Goal: Check status: Check status

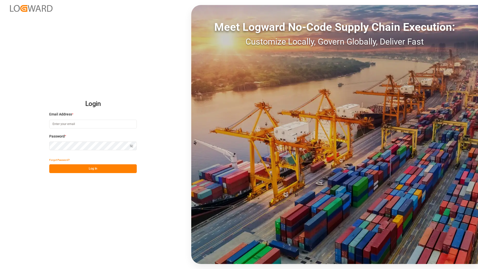
type input "[PERSON_NAME][EMAIL_ADDRESS][DOMAIN_NAME]"
click at [102, 169] on button "Log In" at bounding box center [93, 168] width 88 height 9
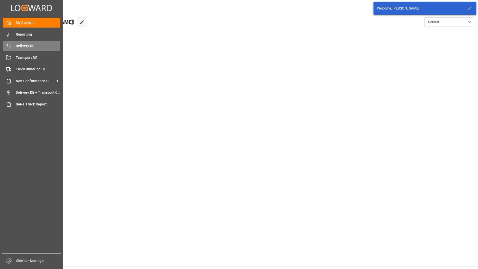
click at [16, 46] on span "Delivery DE" at bounding box center [38, 45] width 45 height 5
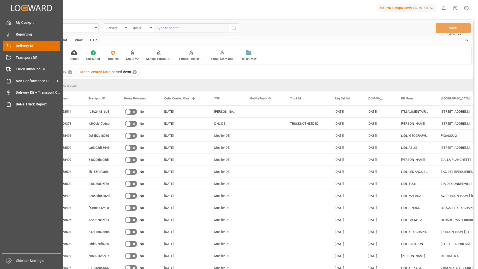
click at [30, 45] on span "Delivery DE" at bounding box center [38, 45] width 45 height 5
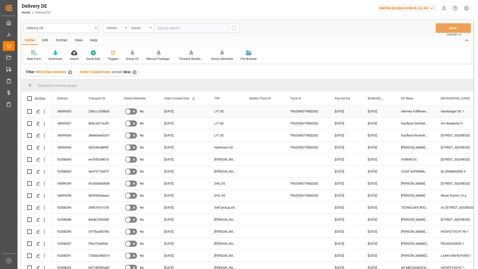
scroll to position [725, 0]
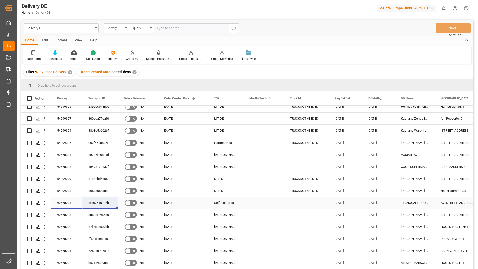
drag, startPoint x: 103, startPoint y: 200, endPoint x: 106, endPoint y: 200, distance: 3.0
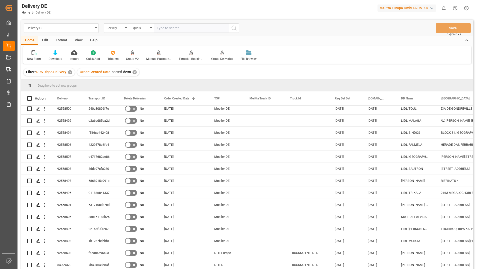
scroll to position [0, 0]
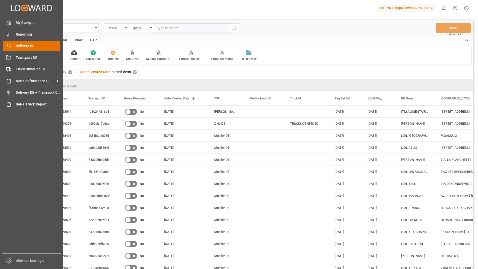
click at [25, 46] on span "Delivery DE" at bounding box center [38, 45] width 45 height 5
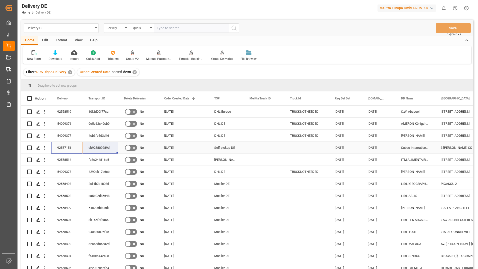
drag, startPoint x: 111, startPoint y: 149, endPoint x: 115, endPoint y: 149, distance: 4.3
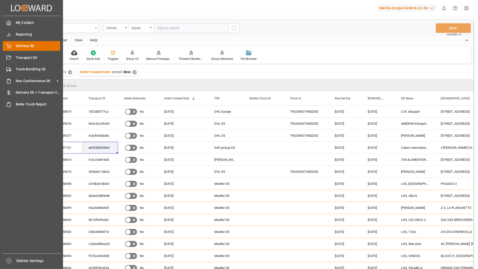
click at [13, 45] on div "Delivery DE Delivery DE" at bounding box center [32, 46] width 58 height 10
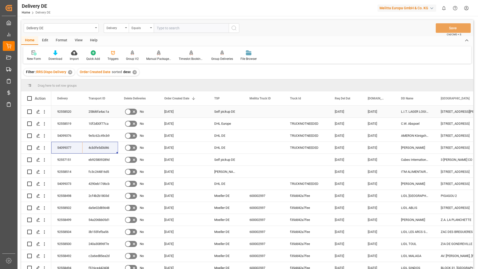
click at [105, 108] on div "258d6fa4ac1a" at bounding box center [101, 112] width 36 height 12
